Goal: Information Seeking & Learning: Learn about a topic

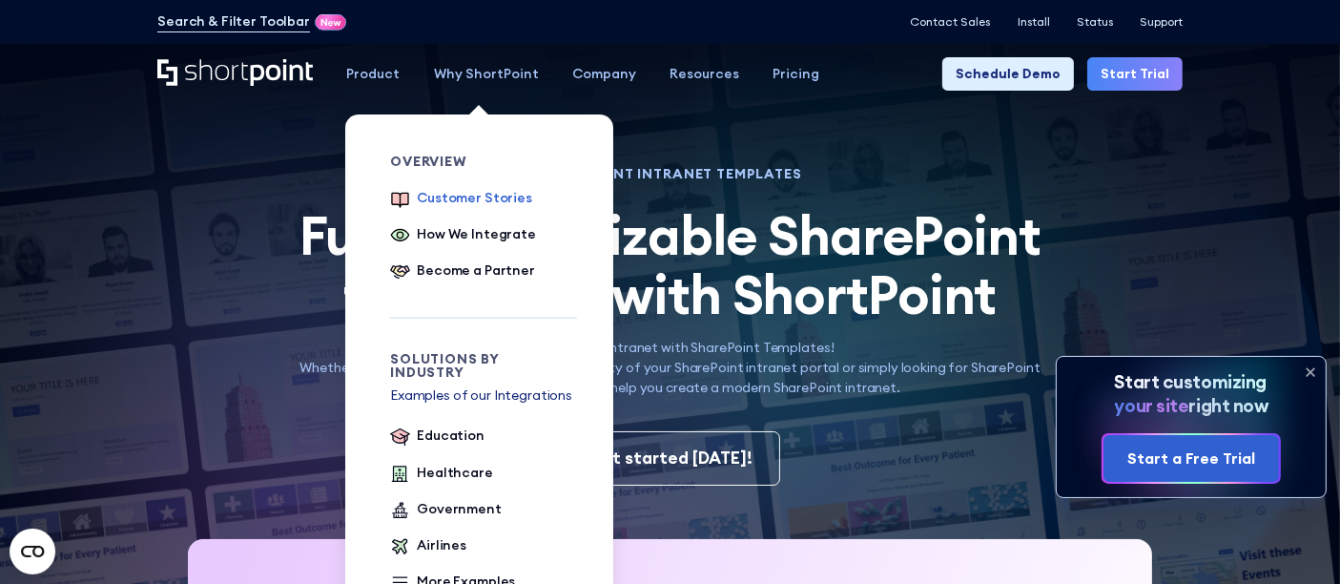
click at [487, 204] on div "Customer Stories" at bounding box center [474, 198] width 115 height 20
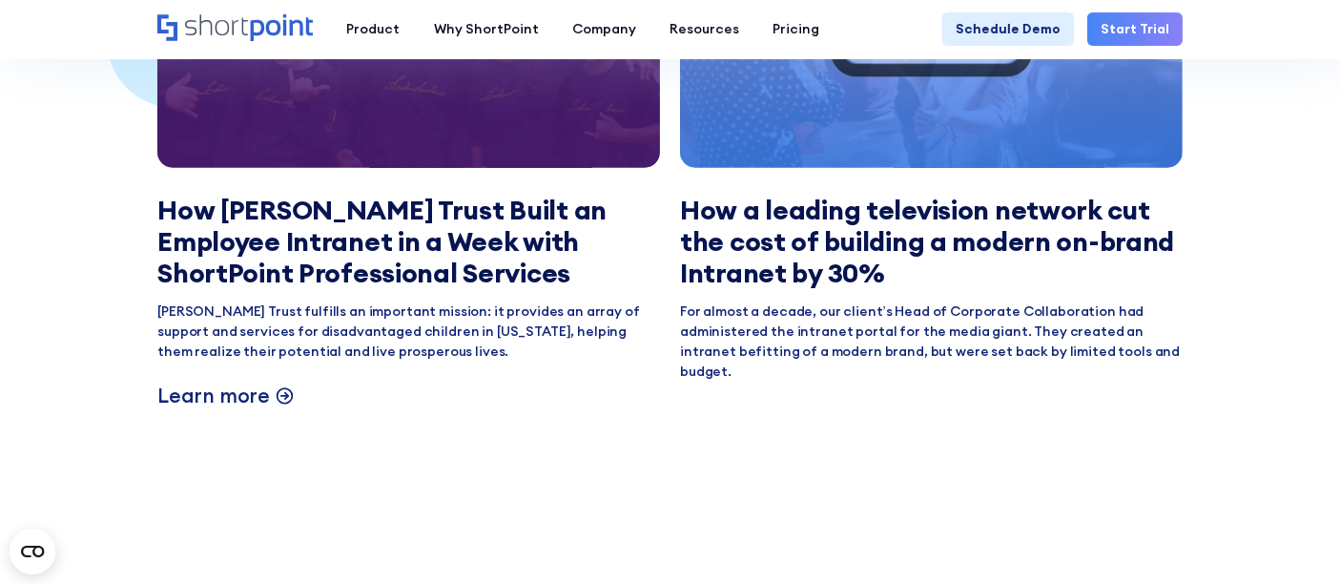
scroll to position [2331, 0]
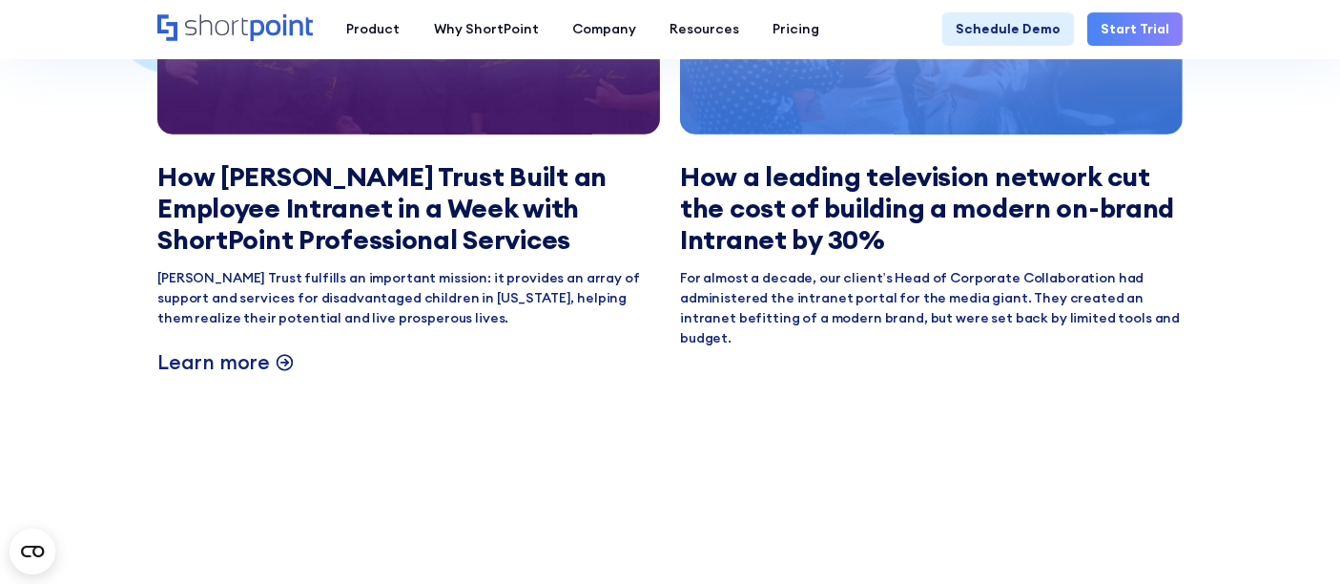
click at [507, 216] on h3 "How Liliʻuokalani Trust Built an Employee Intranet in a Week with ShortPoint Pr…" at bounding box center [408, 207] width 503 height 93
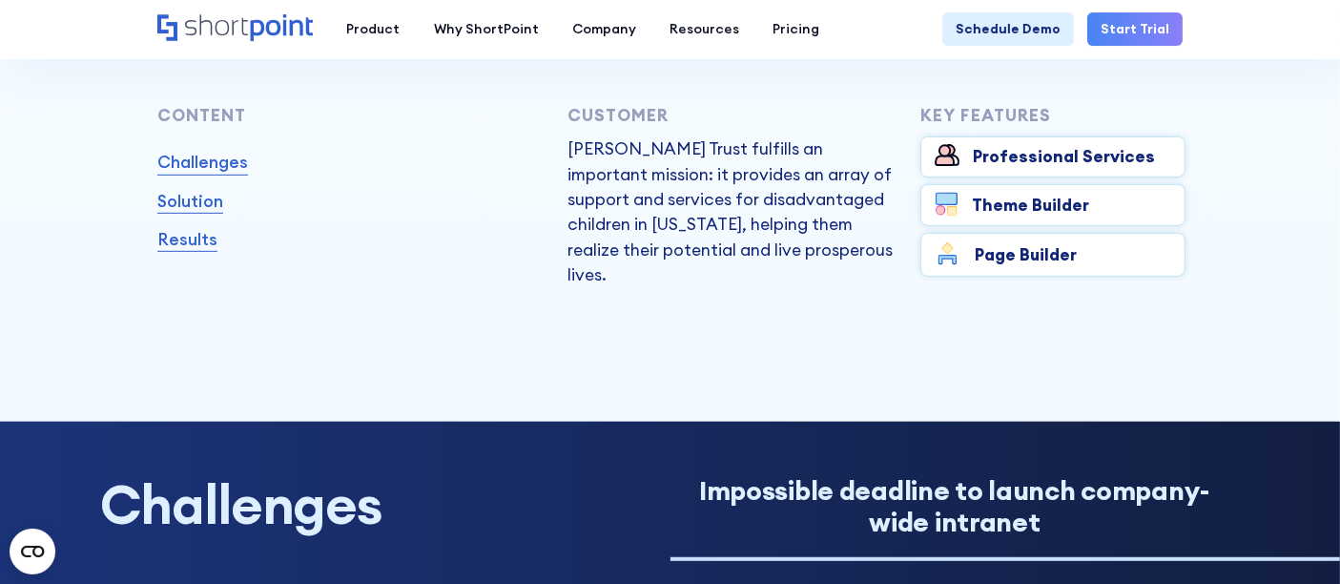
scroll to position [847, 0]
